Goal: Task Accomplishment & Management: Manage account settings

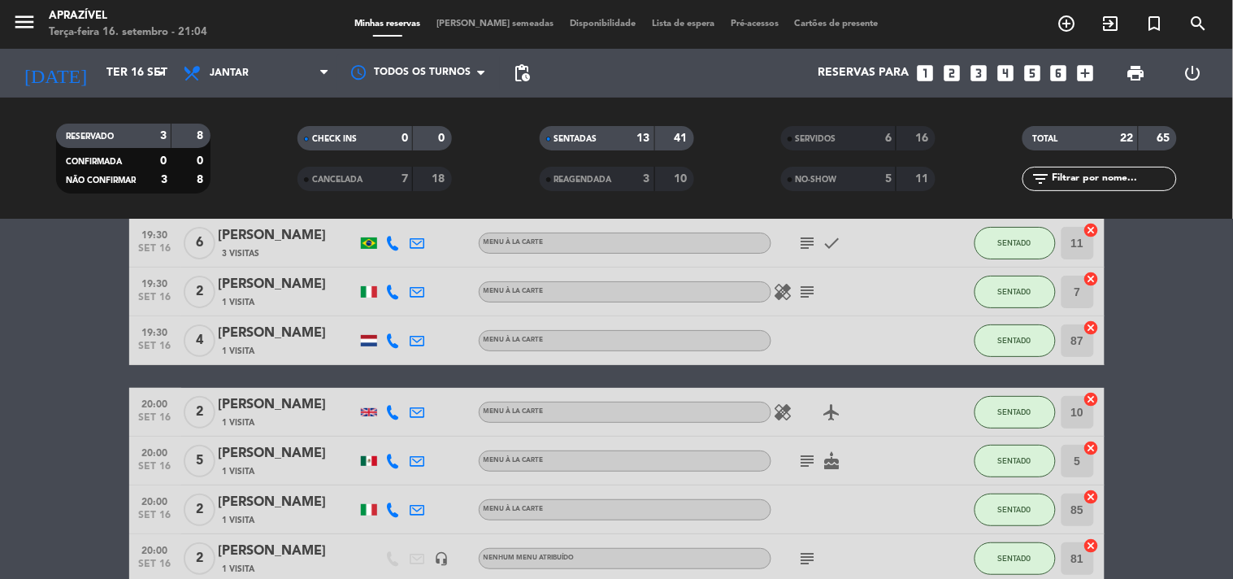
scroll to position [90, 0]
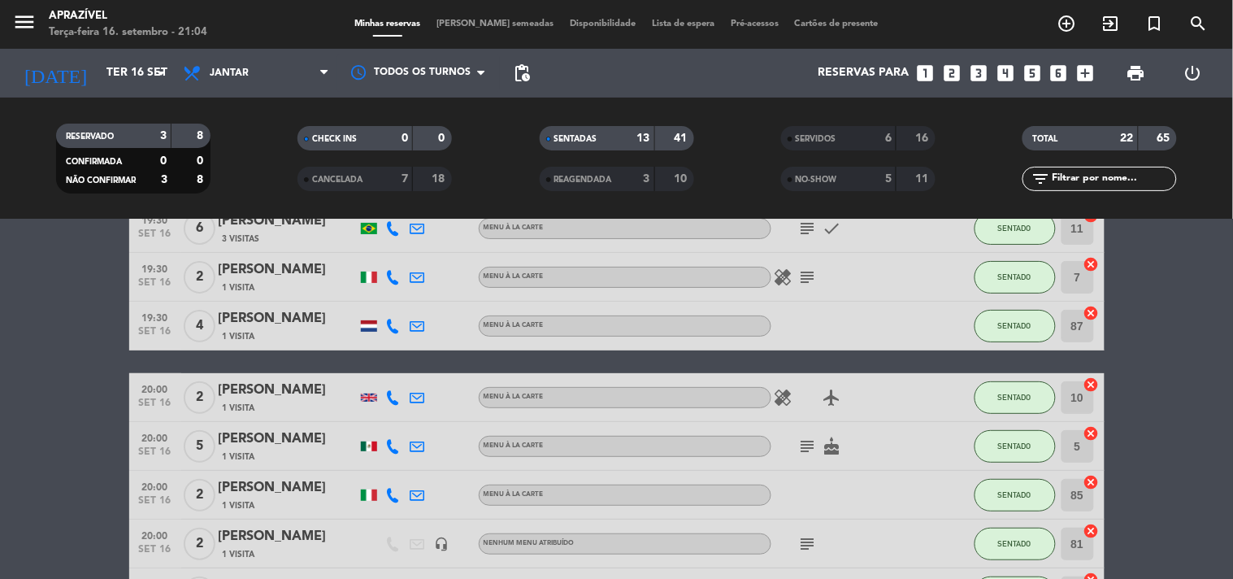
click at [814, 268] on icon "subject" at bounding box center [808, 277] width 20 height 20
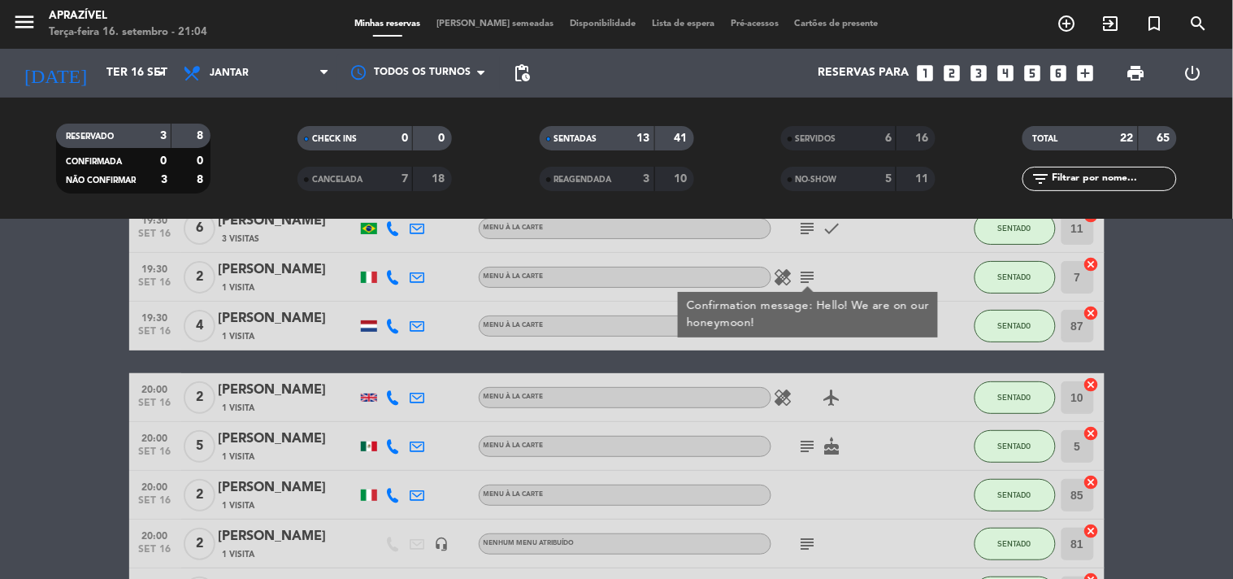
click at [794, 403] on div "healing airplanemode_active" at bounding box center [845, 397] width 146 height 48
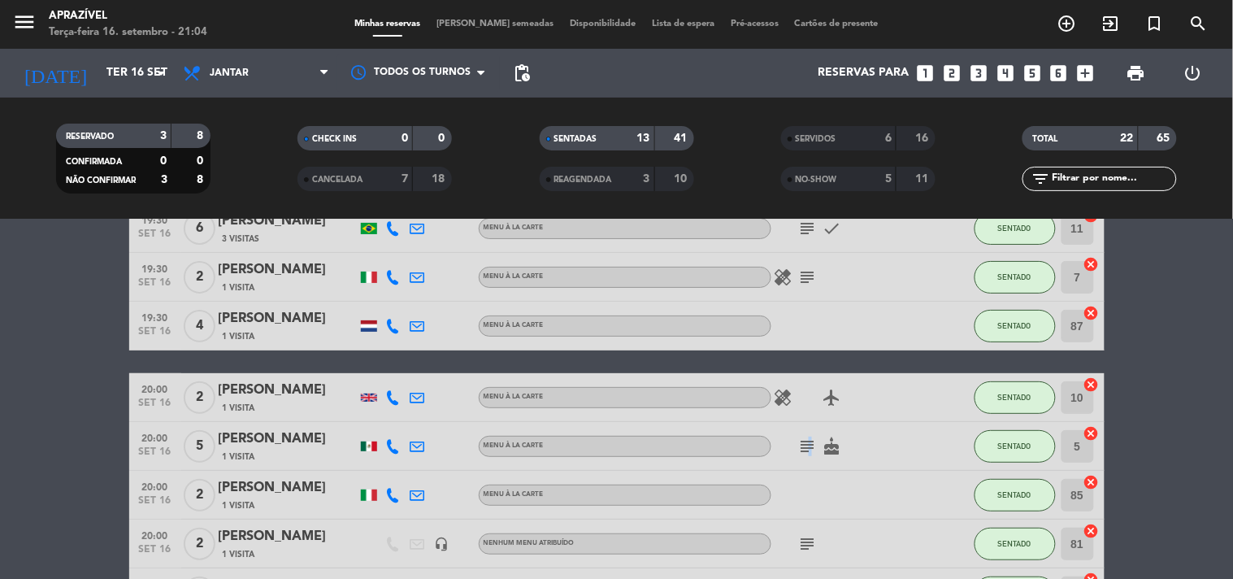
click at [809, 433] on div "subject cake" at bounding box center [845, 446] width 146 height 48
click at [811, 439] on icon "subject" at bounding box center [808, 447] width 20 height 20
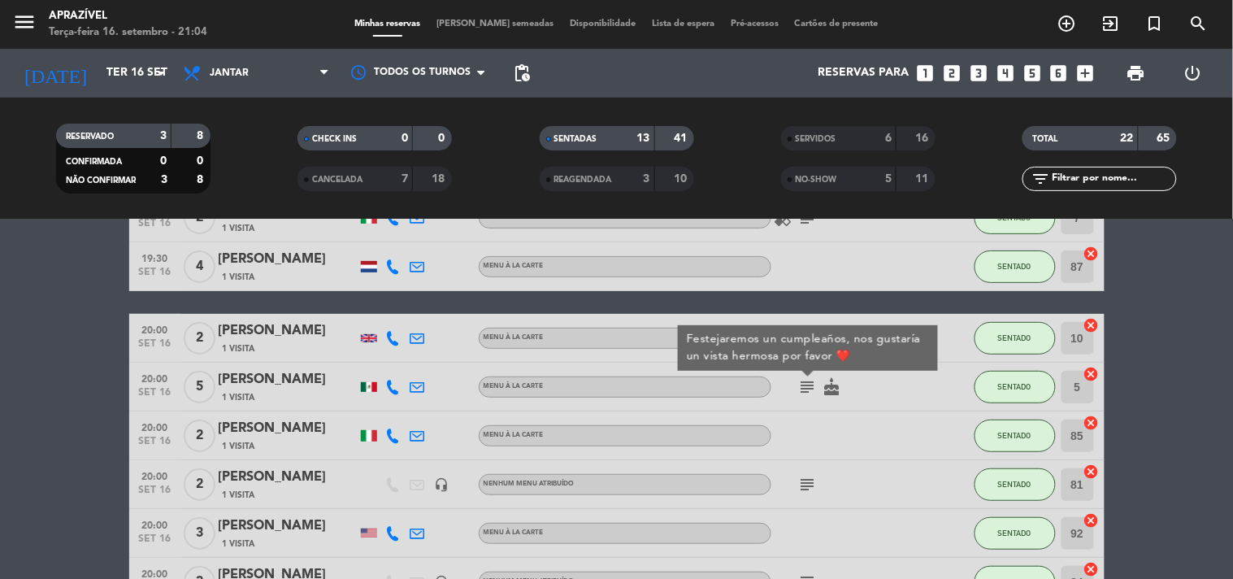
scroll to position [180, 0]
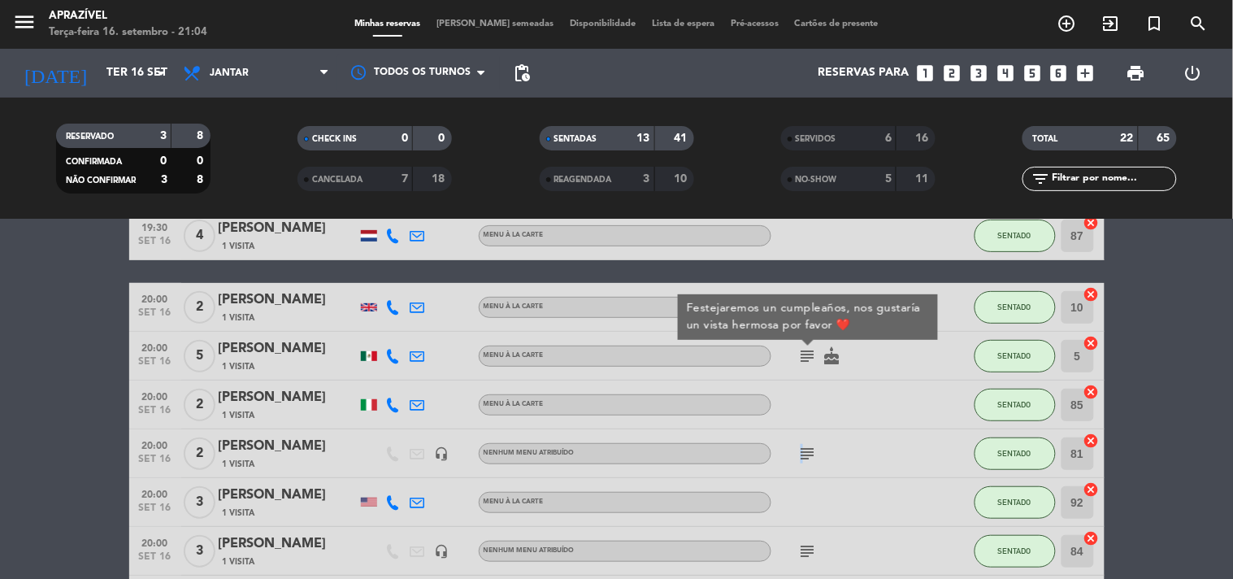
click at [800, 445] on icon "subject" at bounding box center [808, 454] width 20 height 20
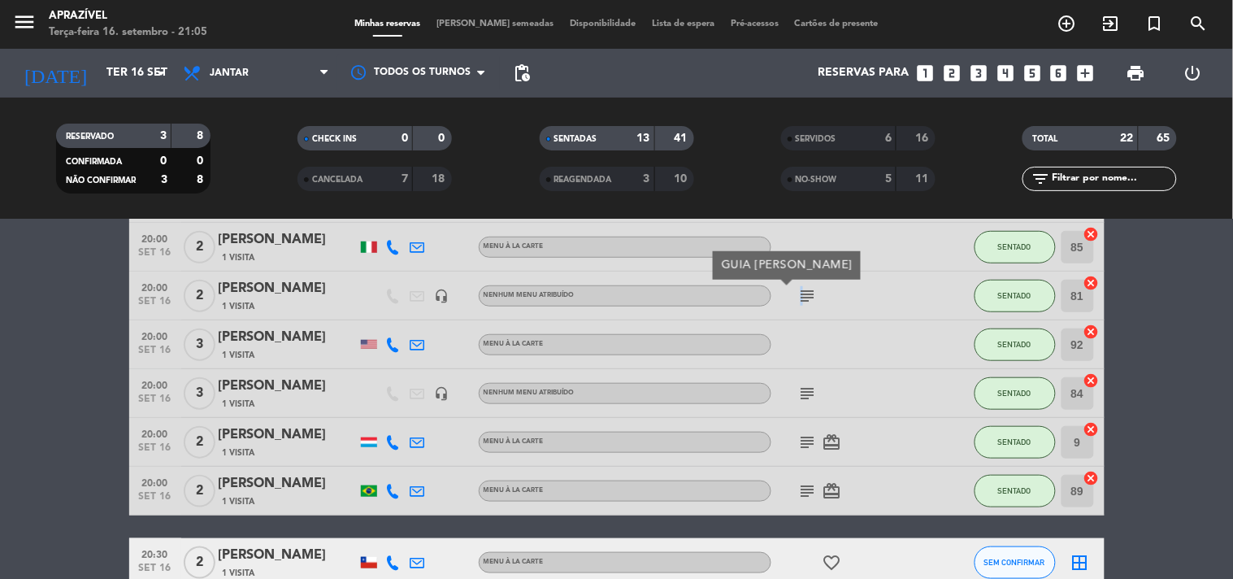
scroll to position [361, 0]
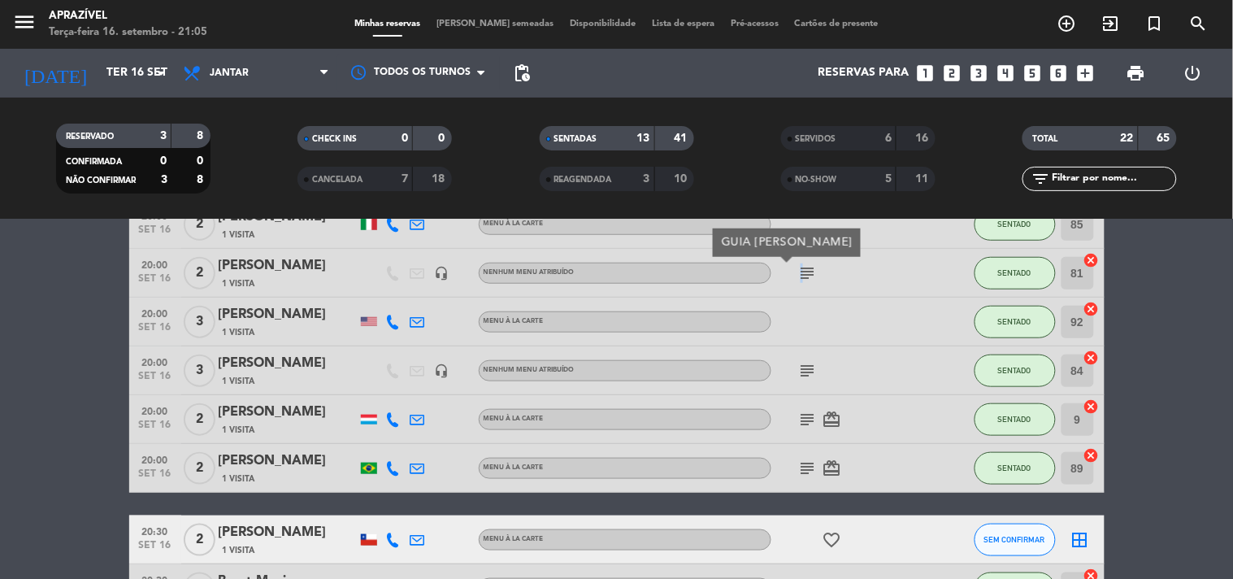
click at [801, 370] on icon "subject" at bounding box center [808, 371] width 20 height 20
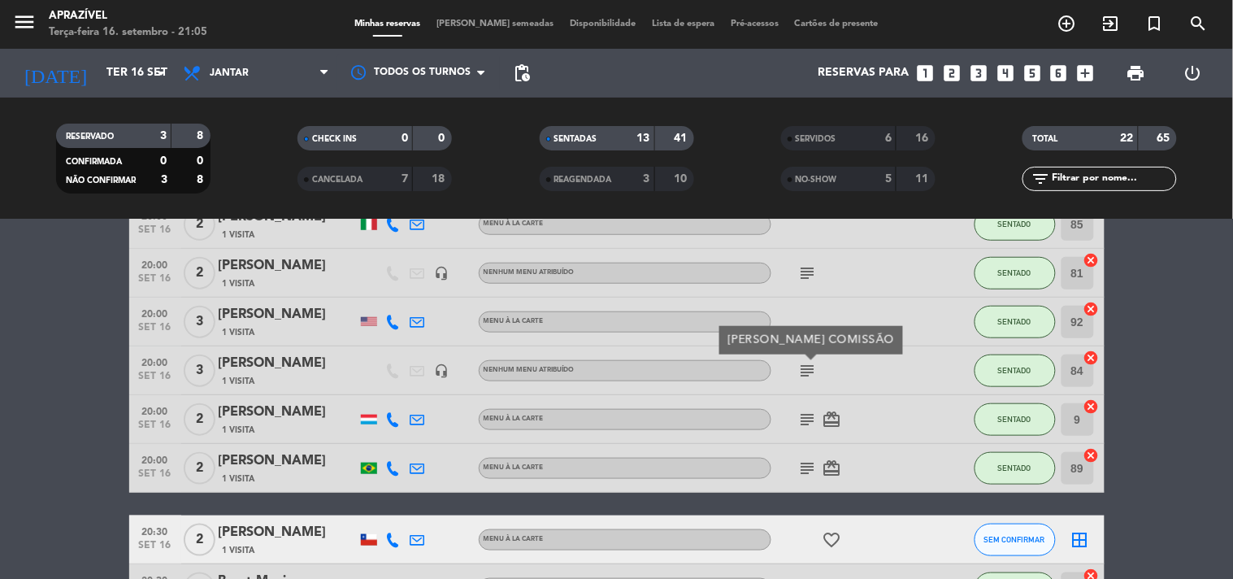
click at [817, 424] on icon "subject" at bounding box center [808, 420] width 20 height 20
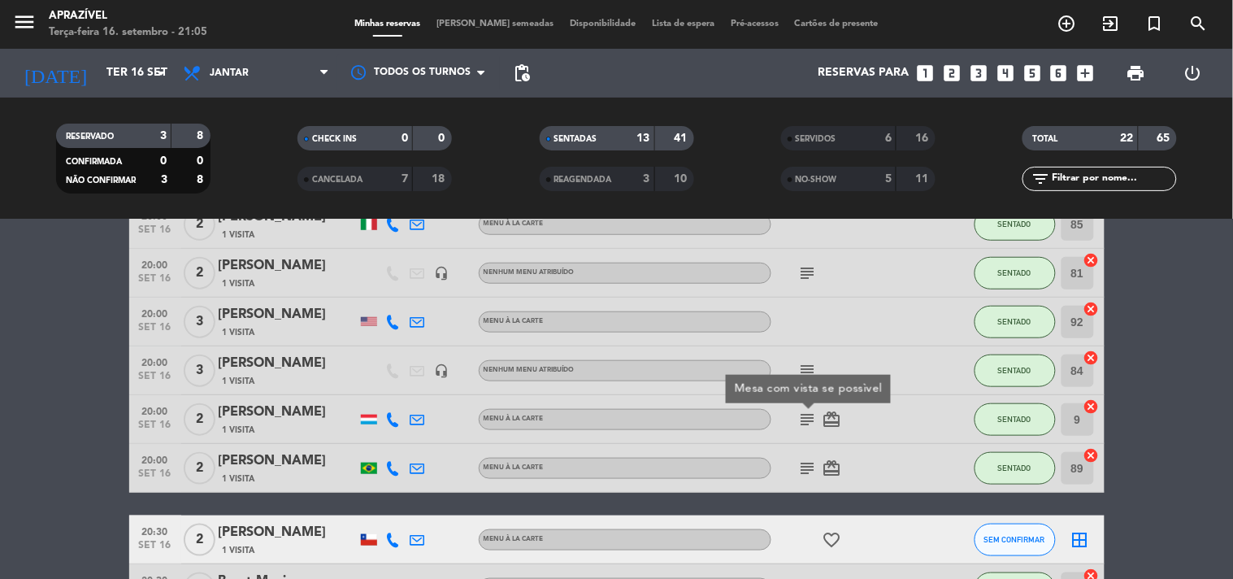
click at [820, 488] on div "subject card_giftcard" at bounding box center [845, 468] width 146 height 48
click at [814, 465] on icon "subject" at bounding box center [808, 469] width 20 height 20
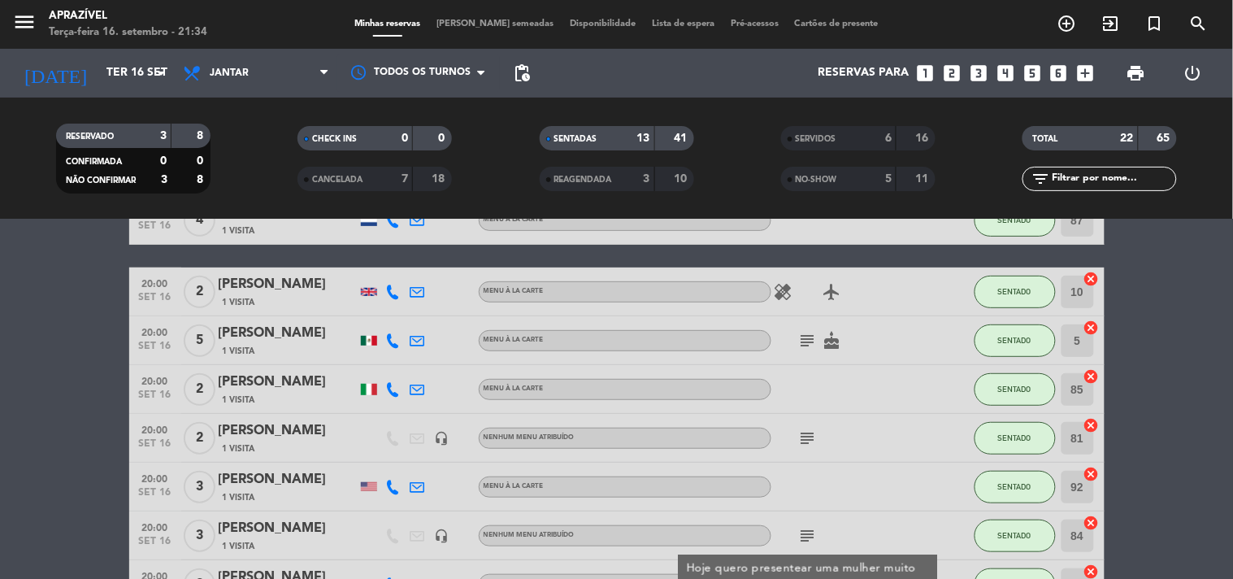
scroll to position [0, 0]
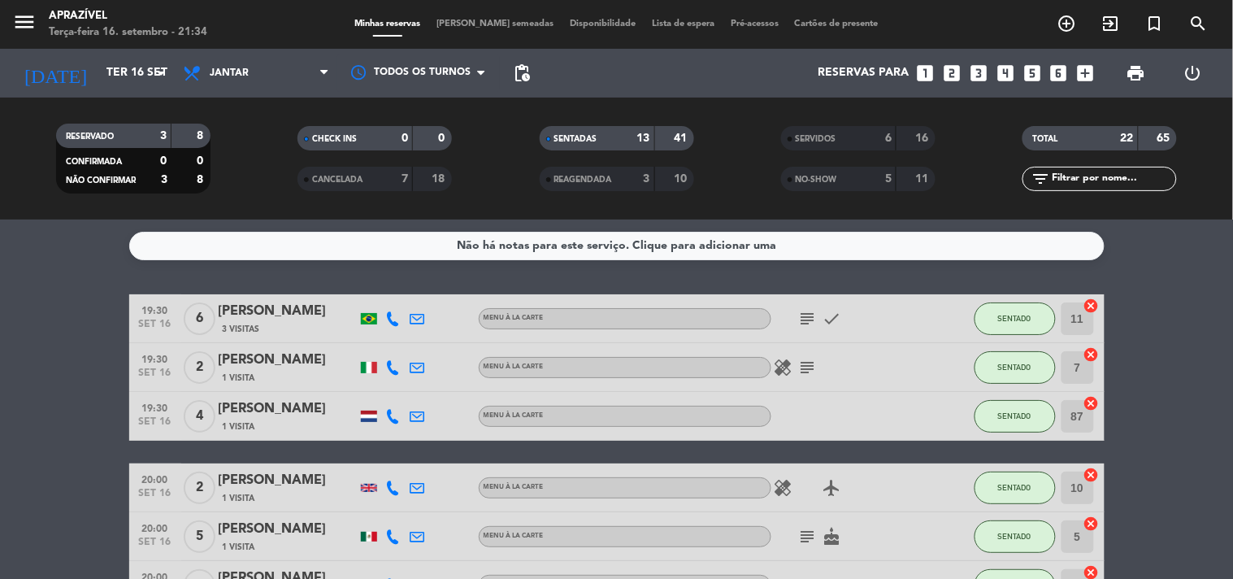
click at [282, 395] on div "19:30 [DATE] 4 Marit Wester 1 Visita Menu À La Carte SENTADO 87 cancel" at bounding box center [617, 416] width 976 height 49
click at [307, 412] on div "[PERSON_NAME]" at bounding box center [288, 408] width 138 height 21
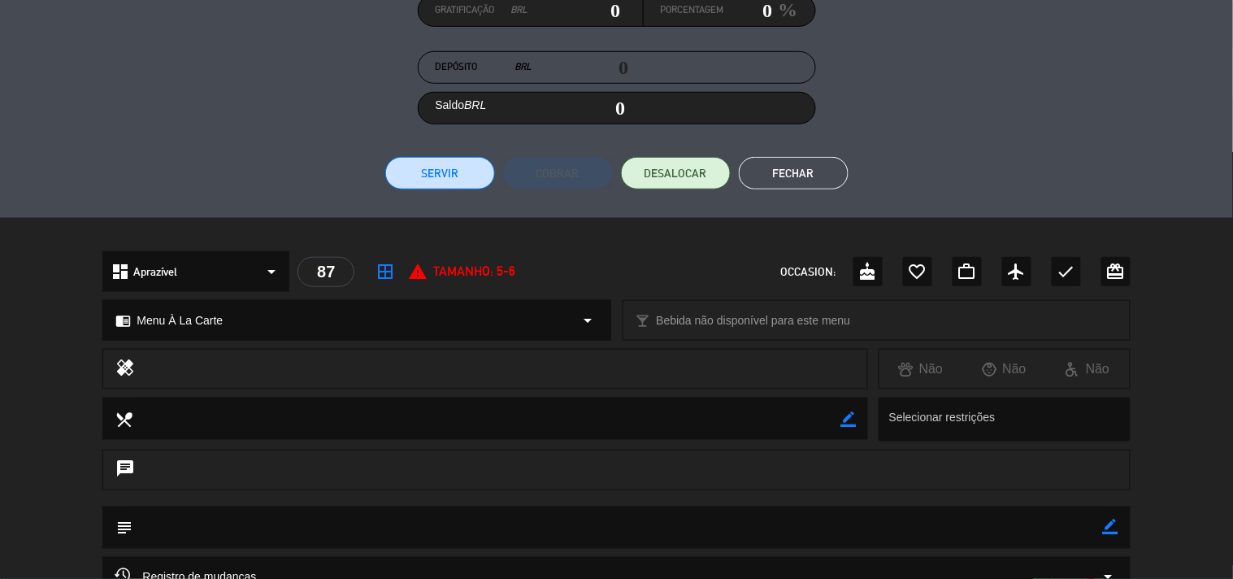
scroll to position [255, 0]
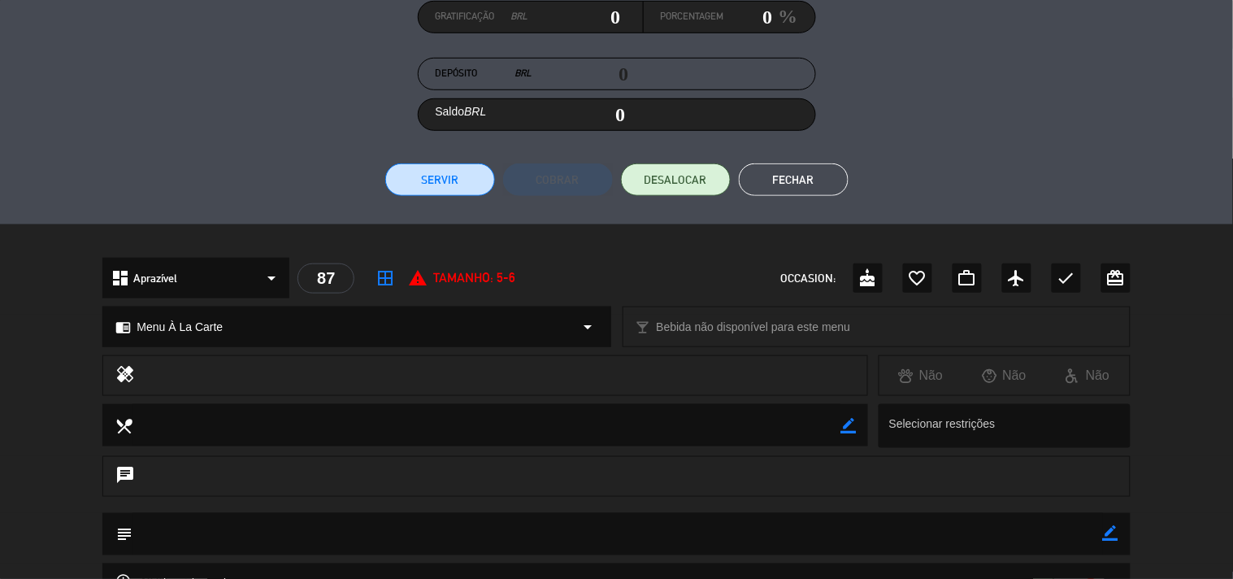
click at [437, 176] on button "Servir" at bounding box center [440, 179] width 110 height 33
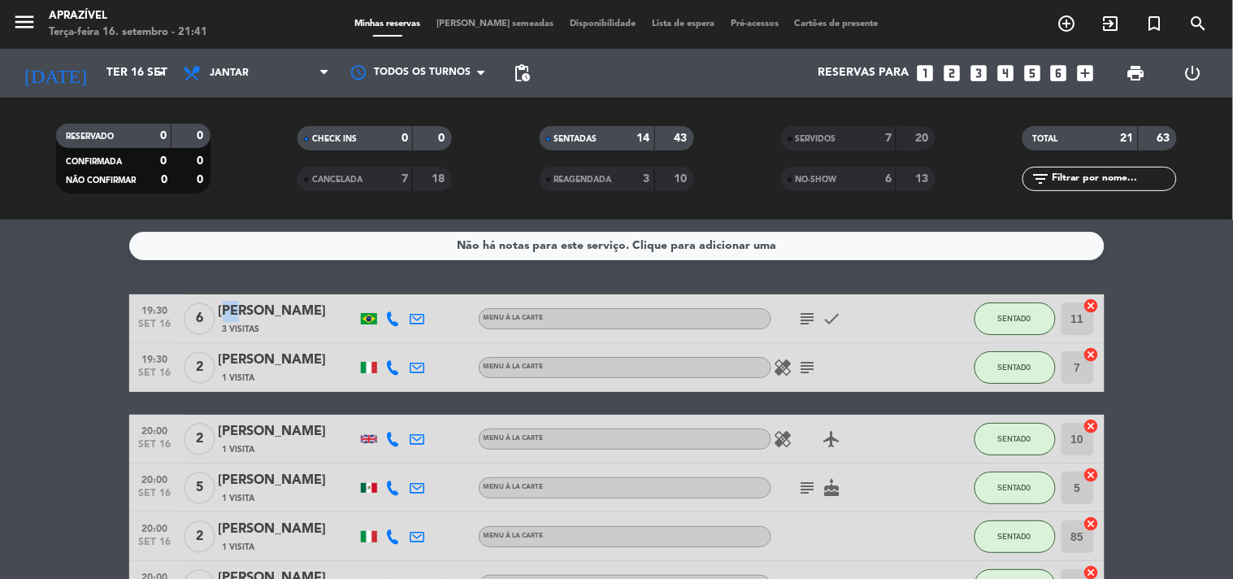
drag, startPoint x: 224, startPoint y: 314, endPoint x: 236, endPoint y: 313, distance: 12.2
click at [236, 313] on div "[PERSON_NAME]" at bounding box center [288, 311] width 138 height 21
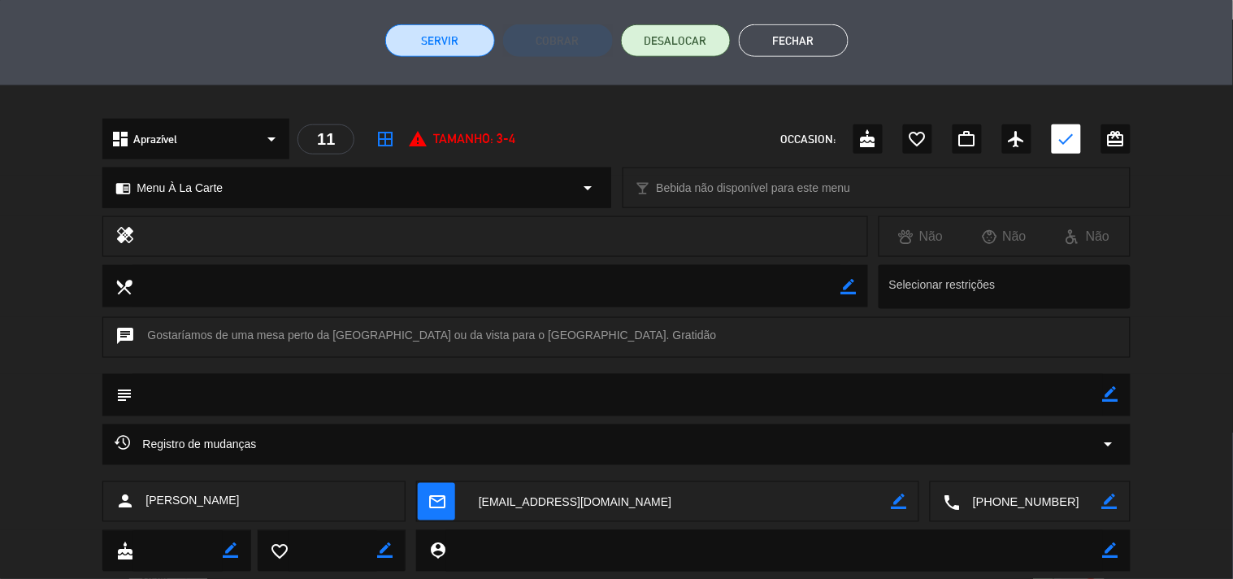
scroll to position [304, 0]
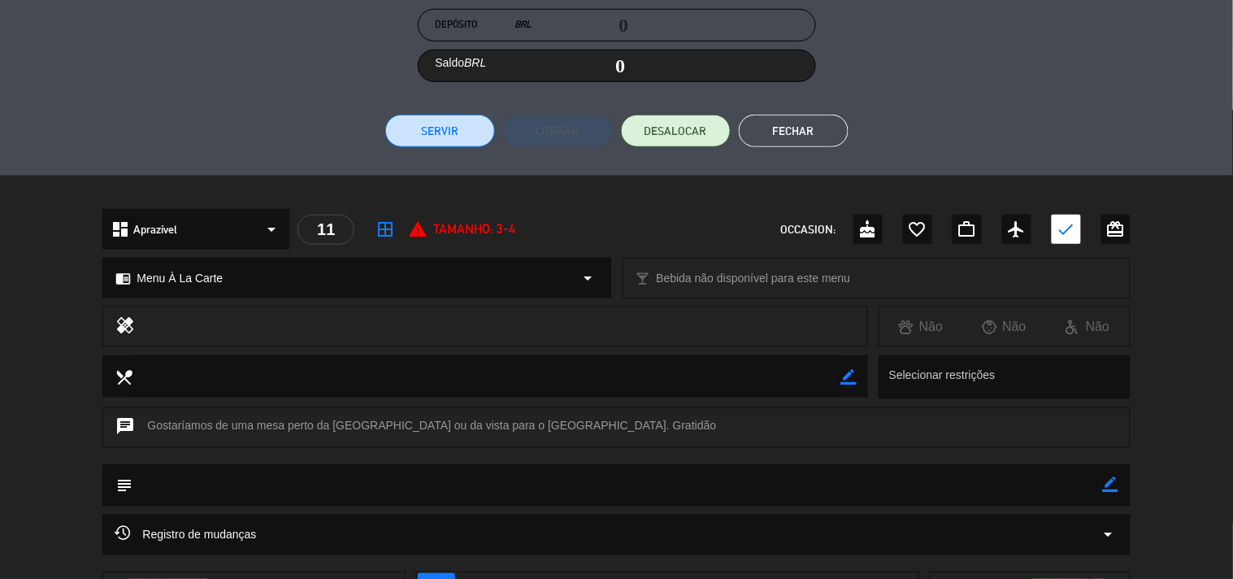
click at [451, 142] on button "Servir" at bounding box center [440, 131] width 110 height 33
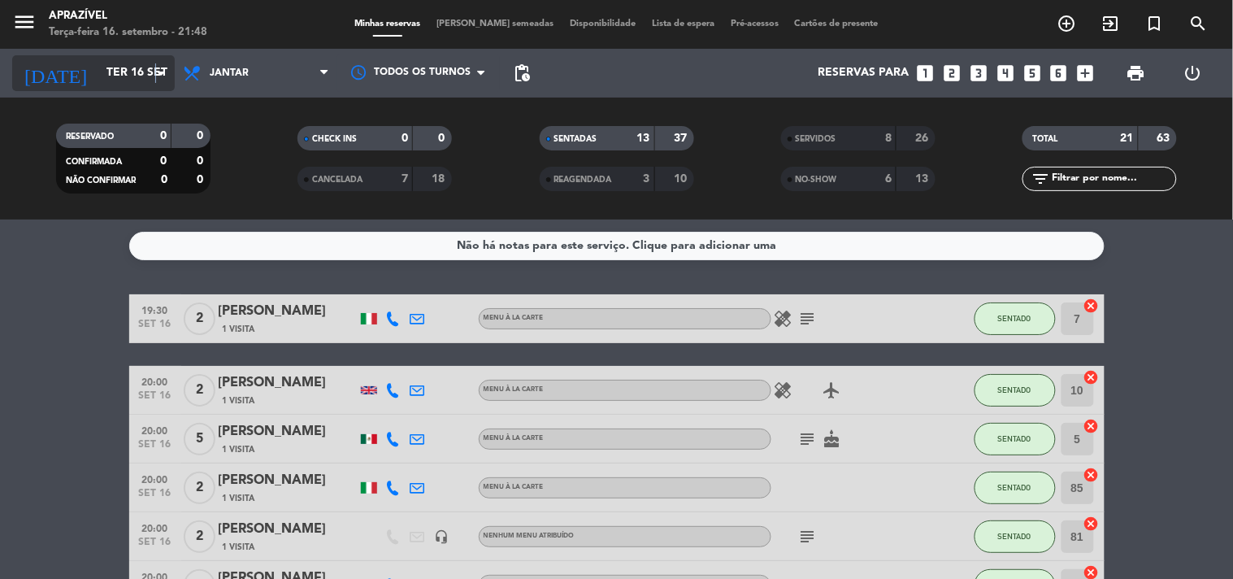
click at [155, 68] on icon "arrow_drop_down" at bounding box center [161, 73] width 20 height 20
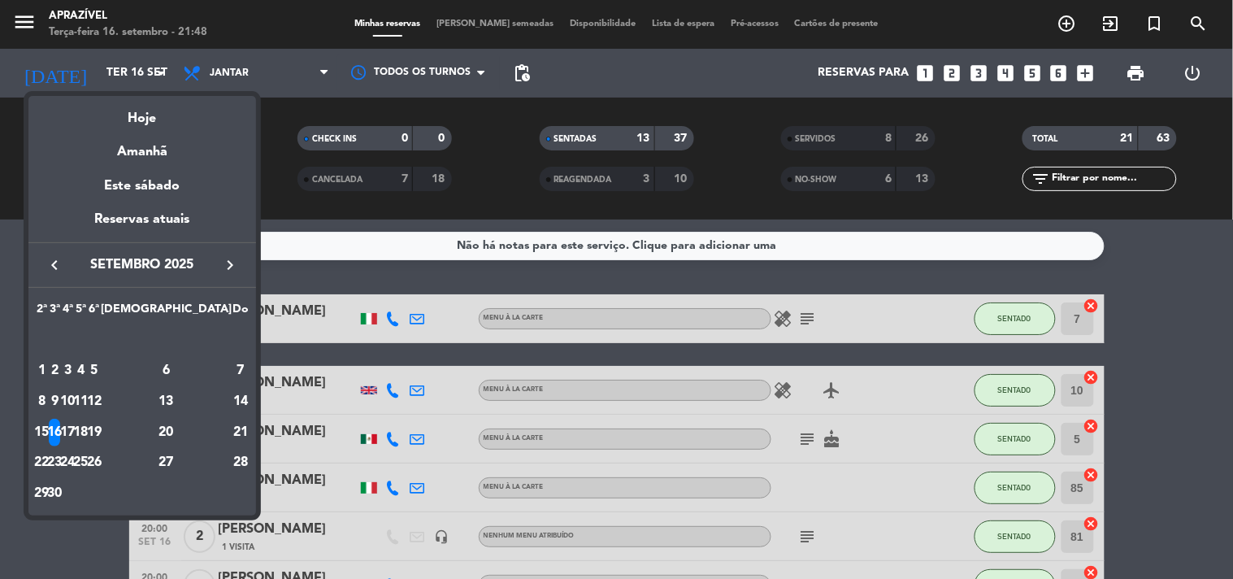
click at [154, 155] on div "Amanhã" at bounding box center [142, 145] width 228 height 33
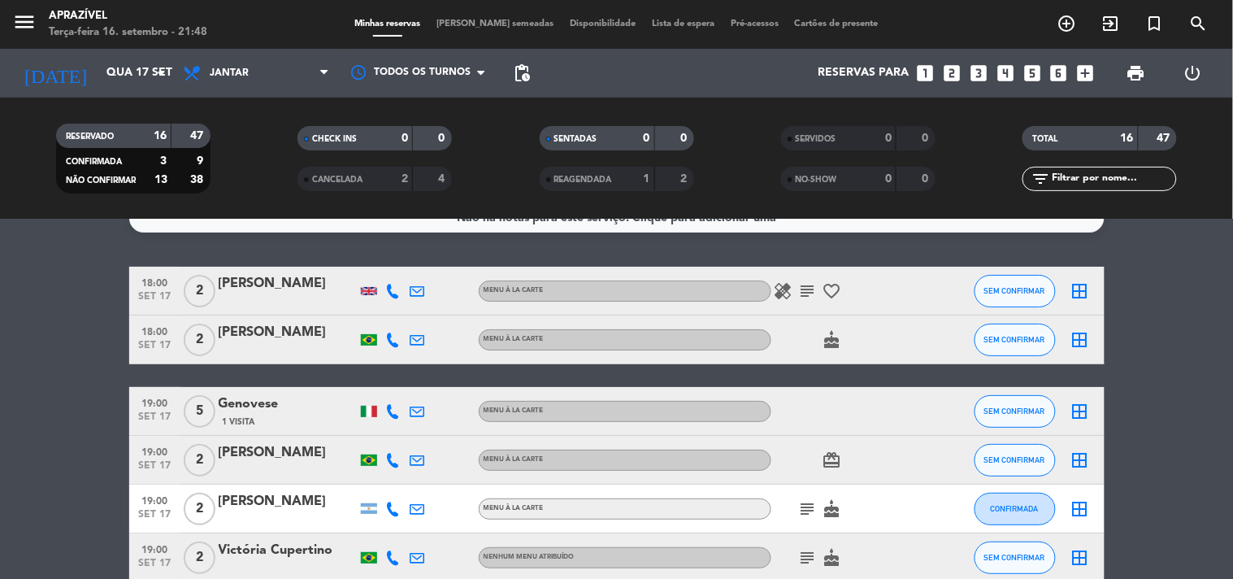
scroll to position [0, 0]
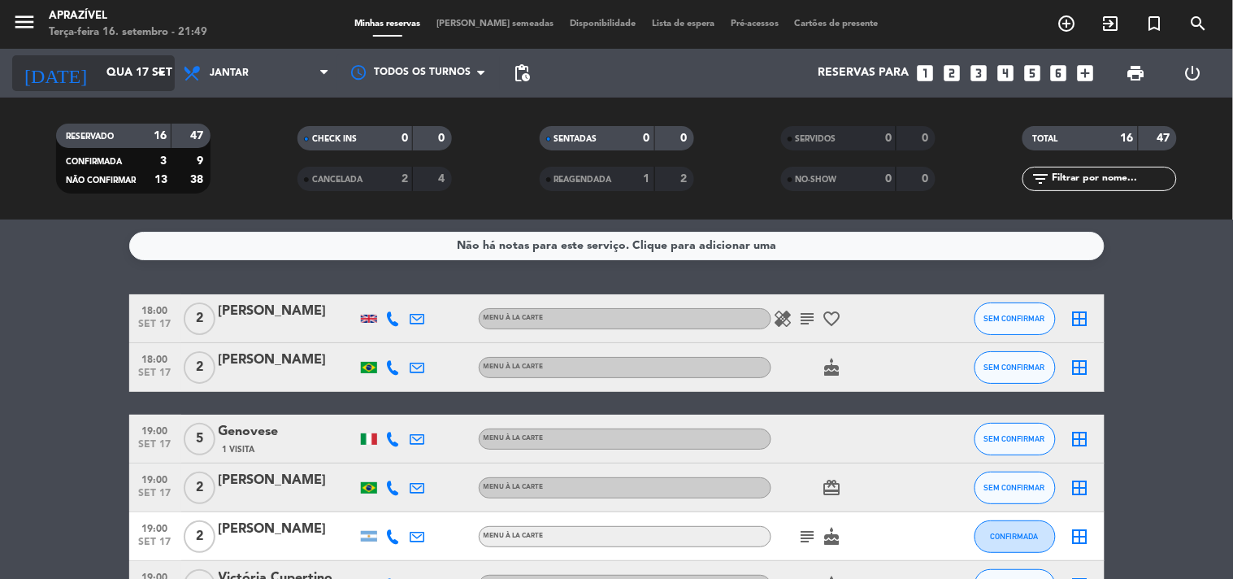
click at [141, 59] on input "Qua 17 set" at bounding box center [175, 73] width 154 height 29
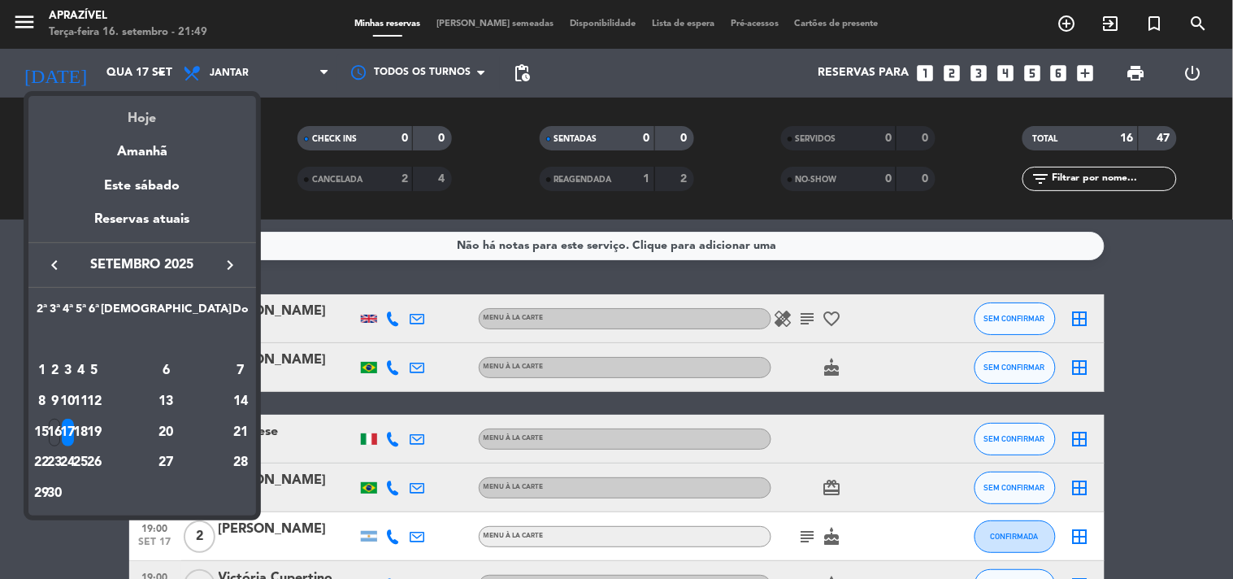
click at [146, 115] on div "Hoje" at bounding box center [142, 112] width 228 height 33
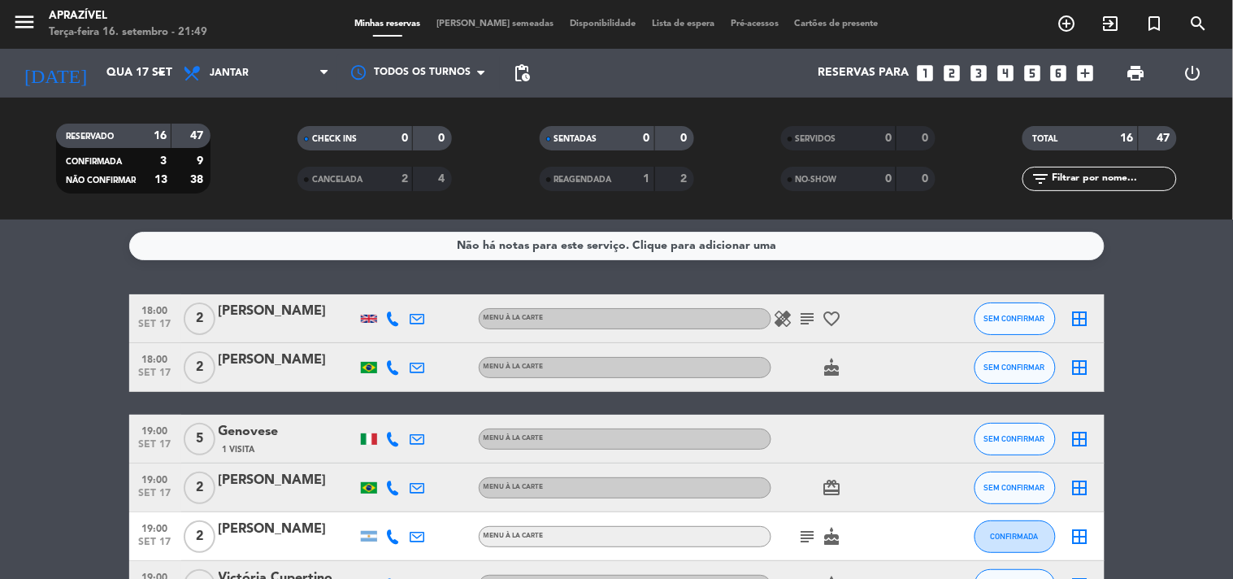
type input "Ter 16 set"
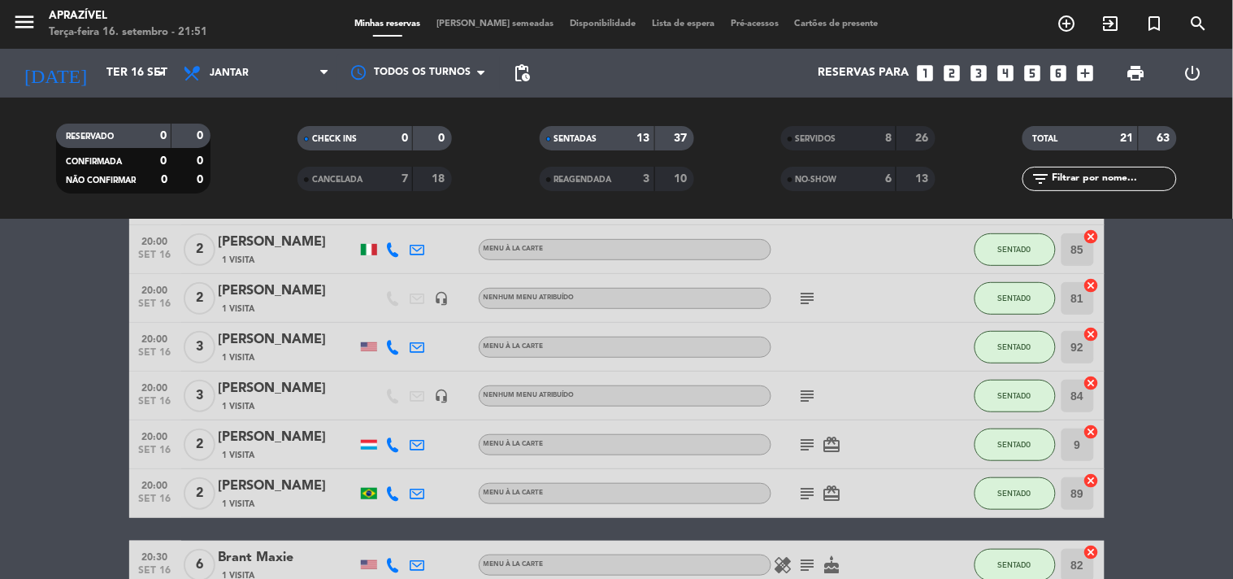
scroll to position [228, 0]
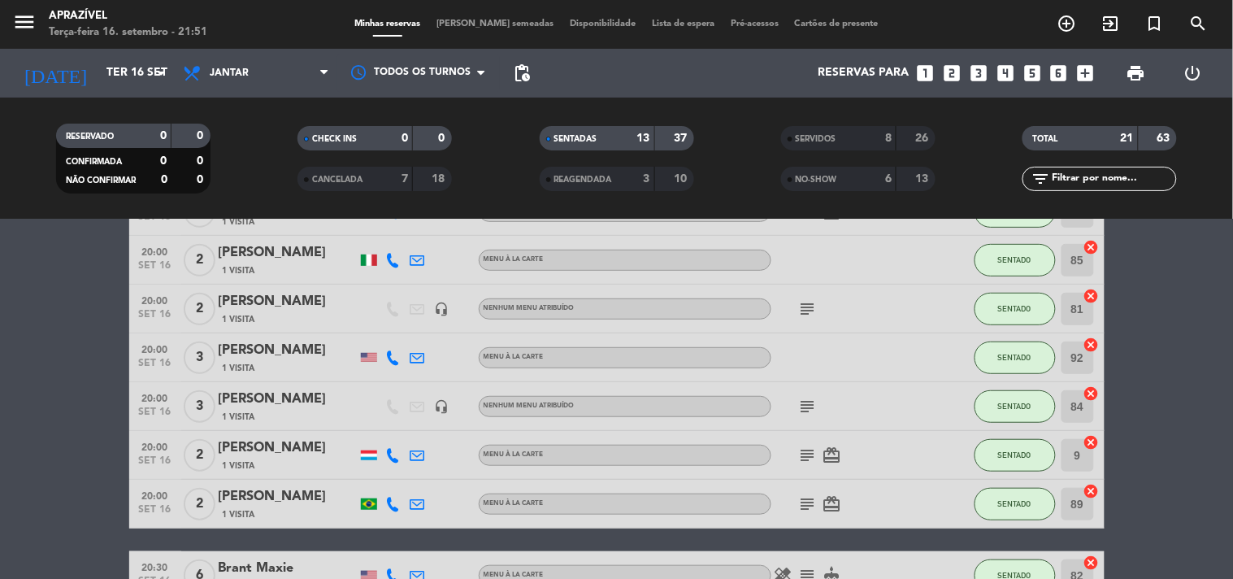
click at [305, 490] on div "[PERSON_NAME]" at bounding box center [288, 496] width 138 height 21
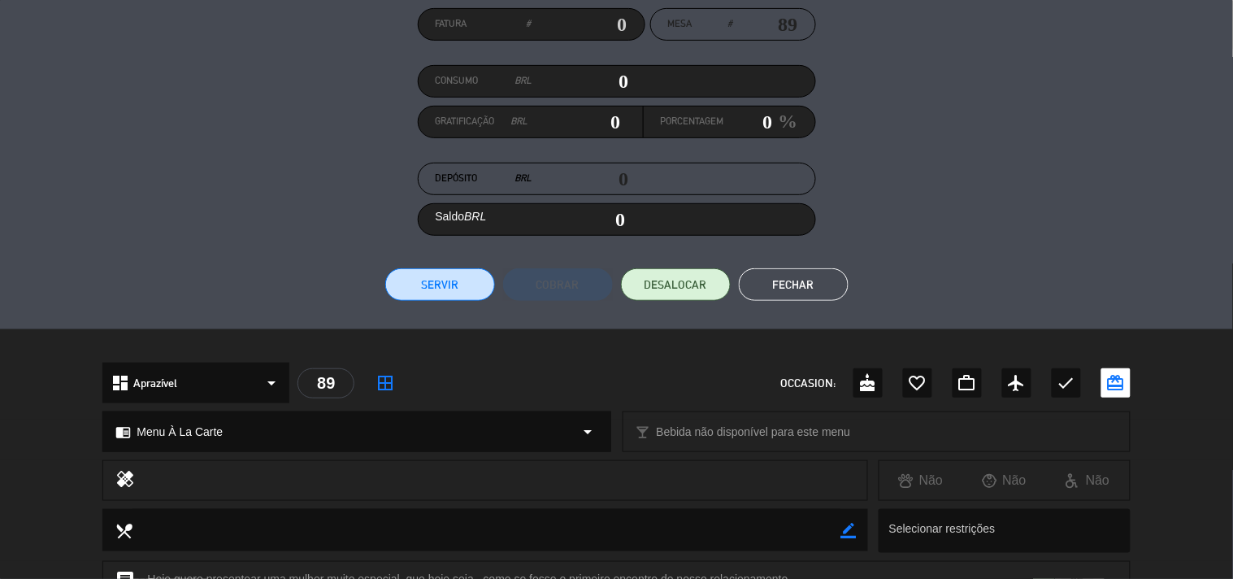
scroll to position [75, 0]
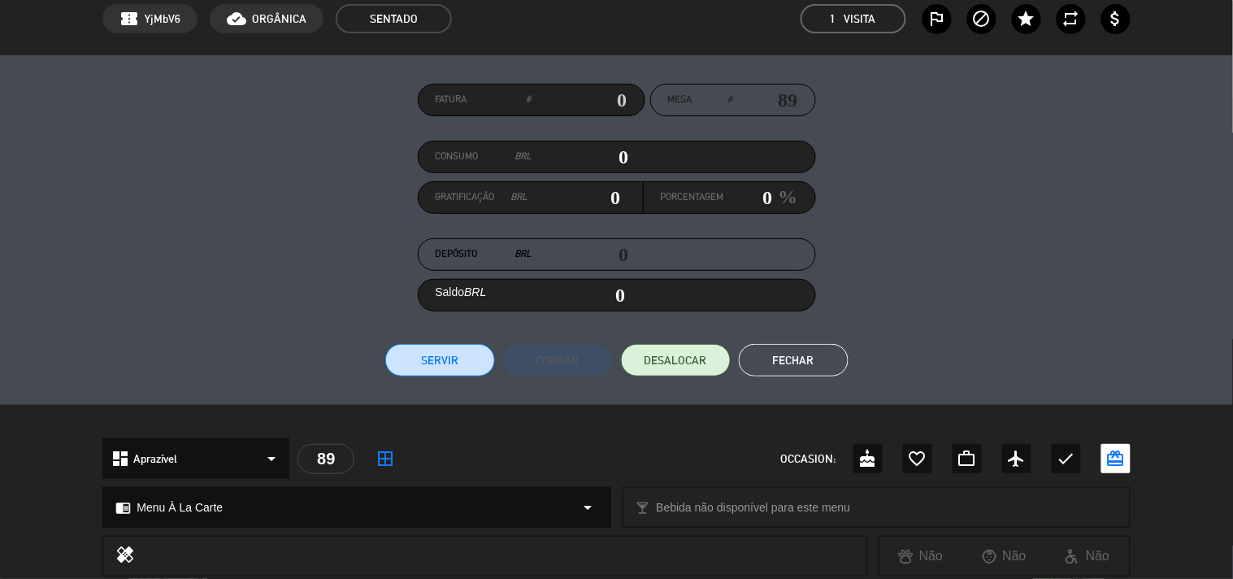
click at [454, 364] on button "Servir" at bounding box center [440, 360] width 110 height 33
